Goal: Check status: Check status

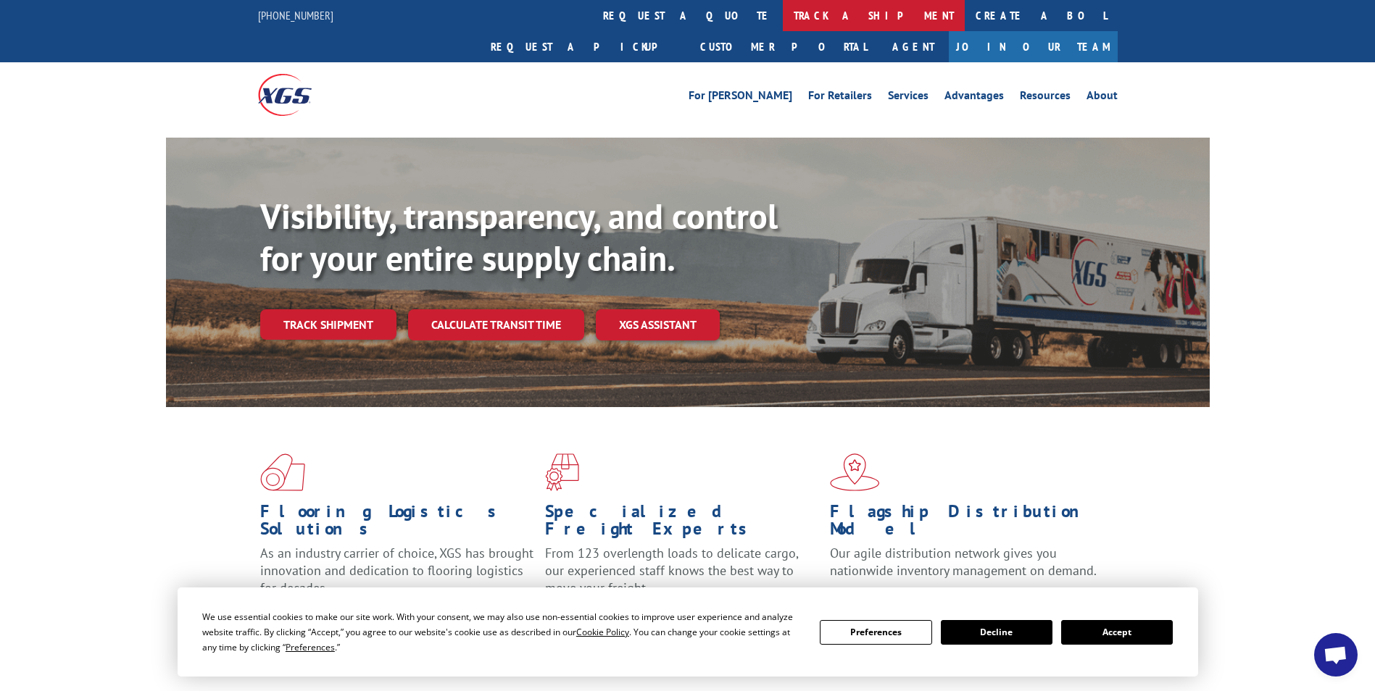
click at [783, 10] on link "track a shipment" at bounding box center [874, 15] width 182 height 31
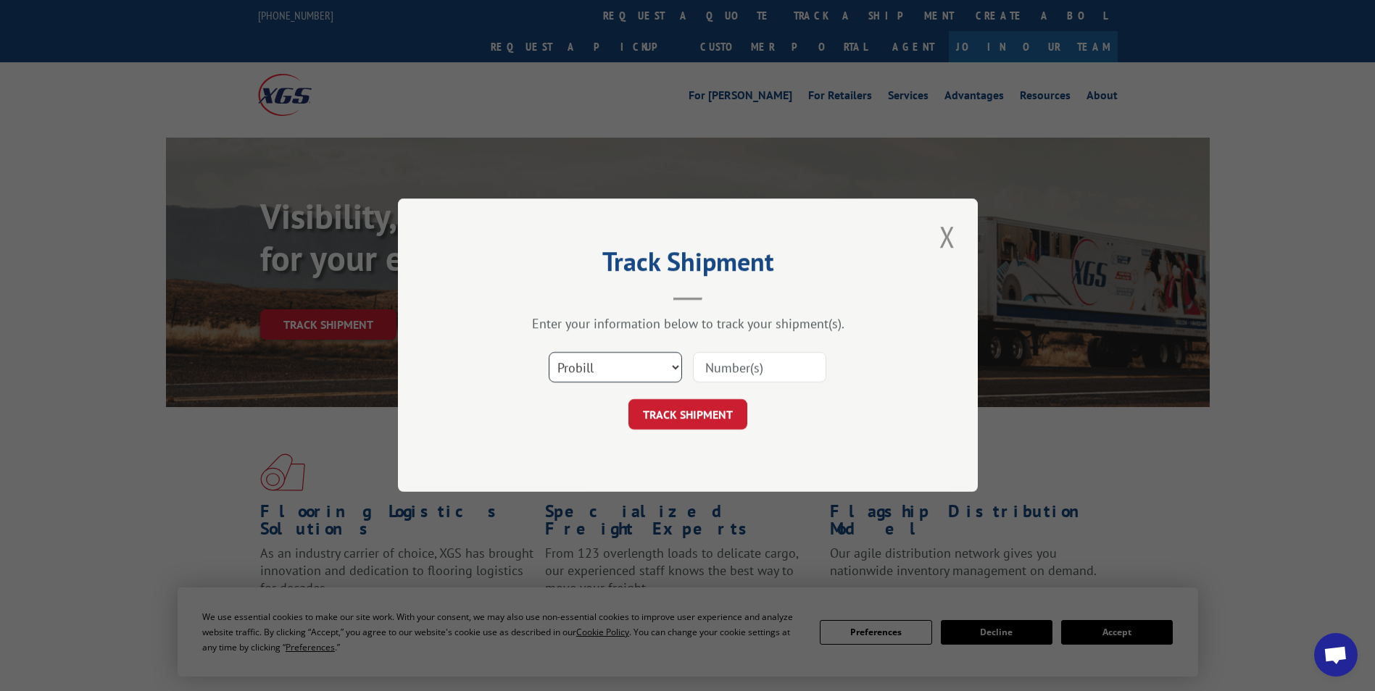
click at [653, 373] on select "Select category... Probill BOL PO" at bounding box center [615, 368] width 133 height 30
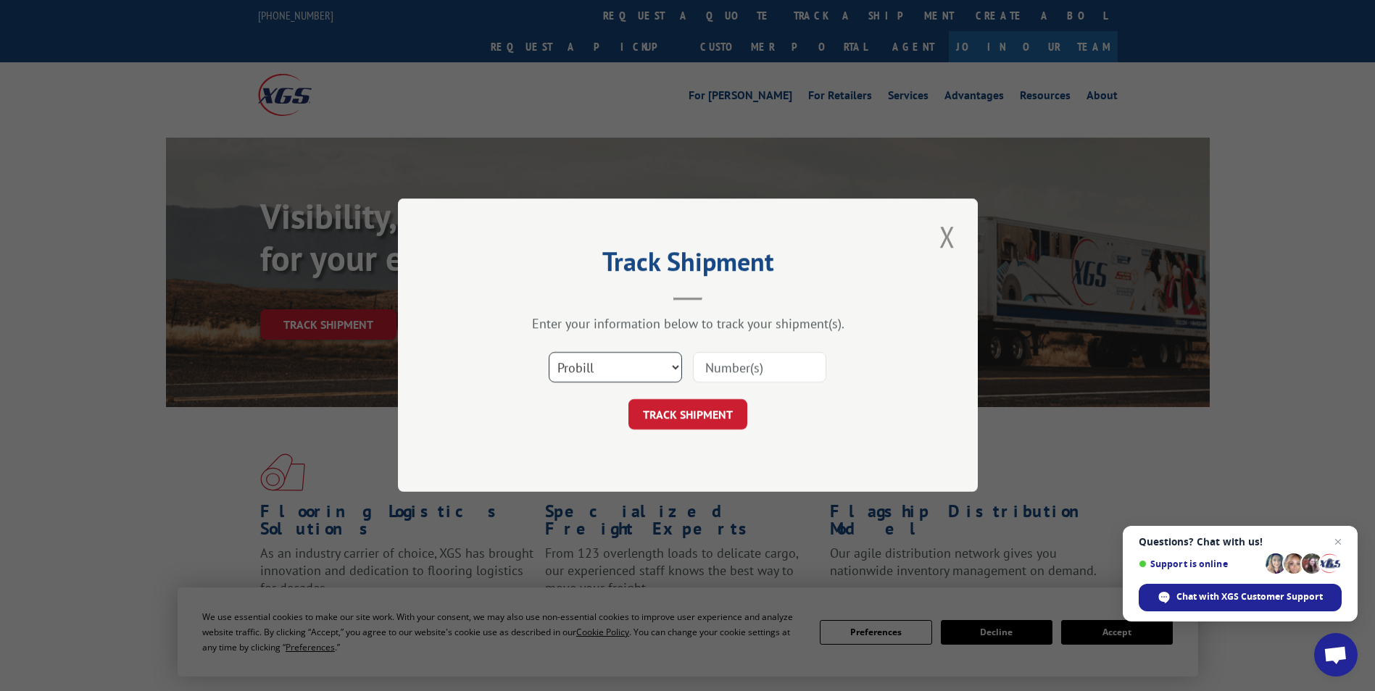
select select "po"
click at [549, 353] on select "Select category... Probill BOL PO" at bounding box center [615, 368] width 133 height 30
click at [749, 362] on input at bounding box center [759, 368] width 133 height 30
click at [748, 371] on input at bounding box center [759, 368] width 133 height 30
paste input "26548972"
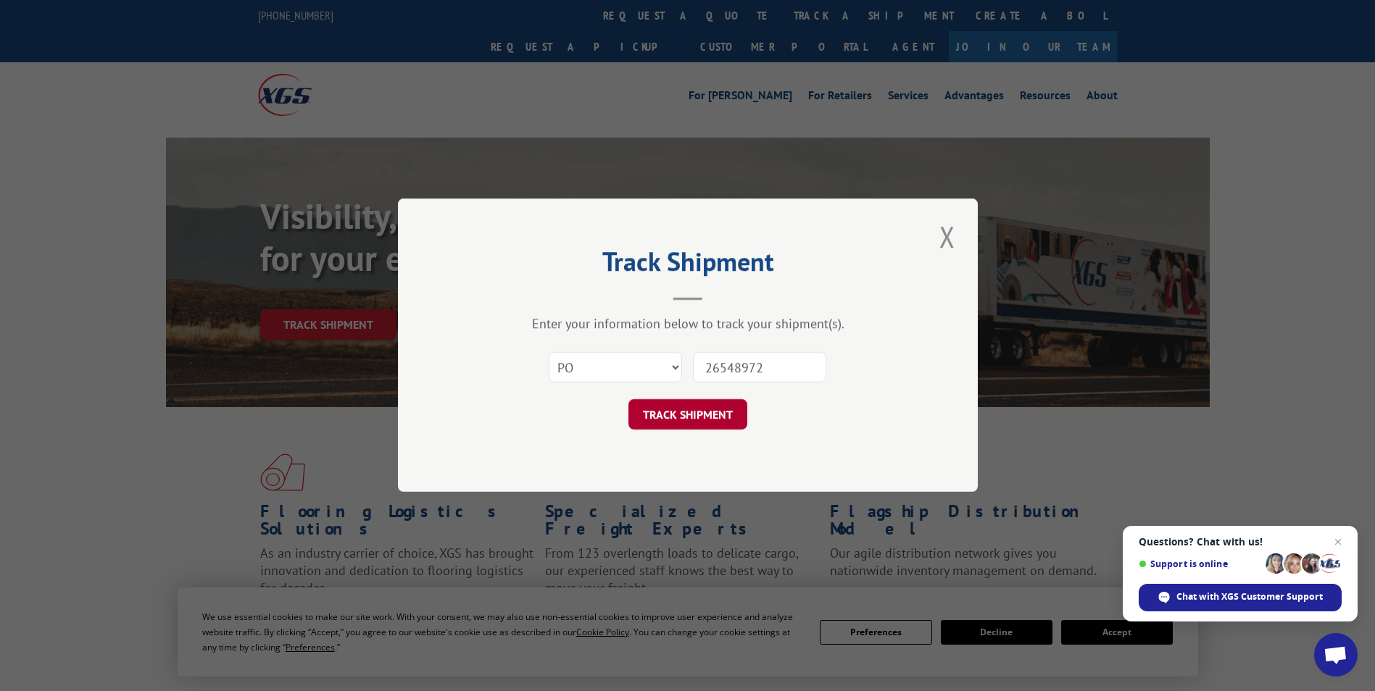
type input "26548972"
click at [687, 417] on button "TRACK SHIPMENT" at bounding box center [687, 415] width 119 height 30
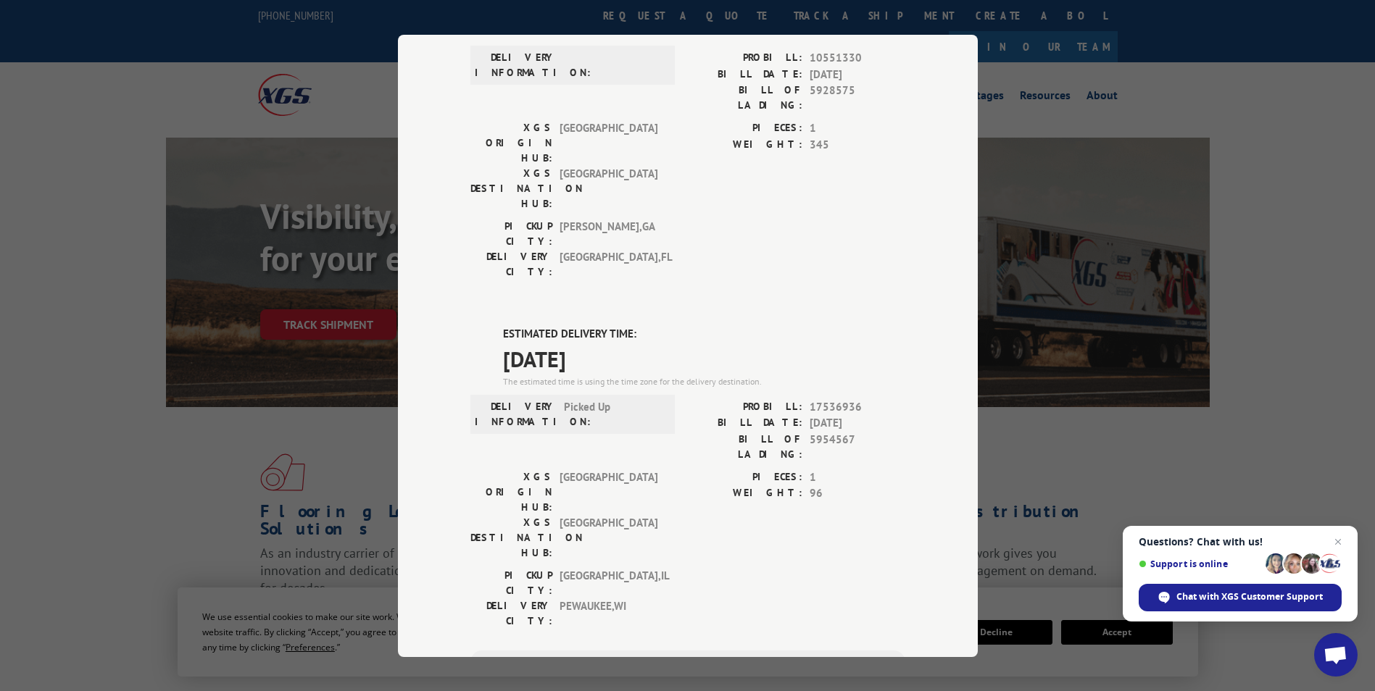
scroll to position [217, 0]
